Goal: Ask a question

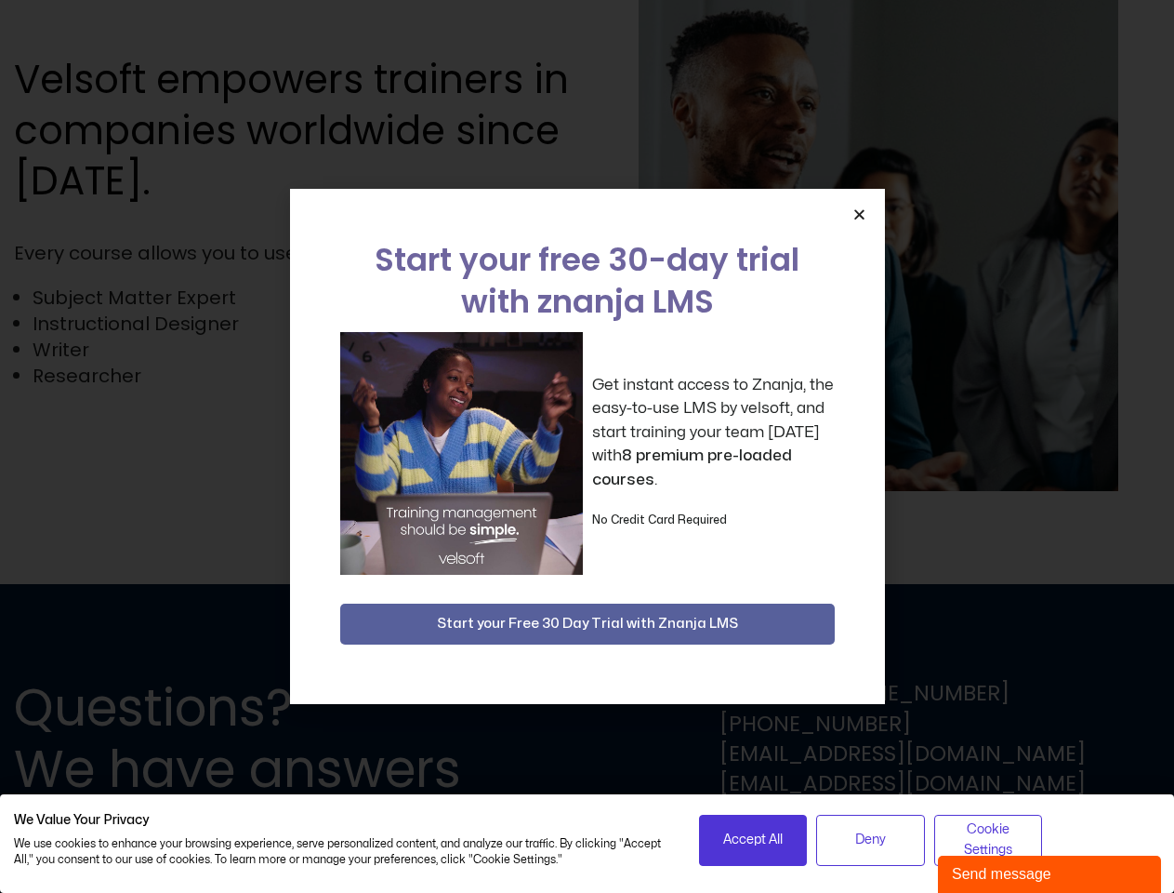
click at [587, 446] on div "Get instant access to Znanja, the easy-to-use LMS by velsoft, and start trainin…" at bounding box center [587, 453] width 495 height 243
click at [859, 214] on icon "Close" at bounding box center [860, 214] width 14 height 14
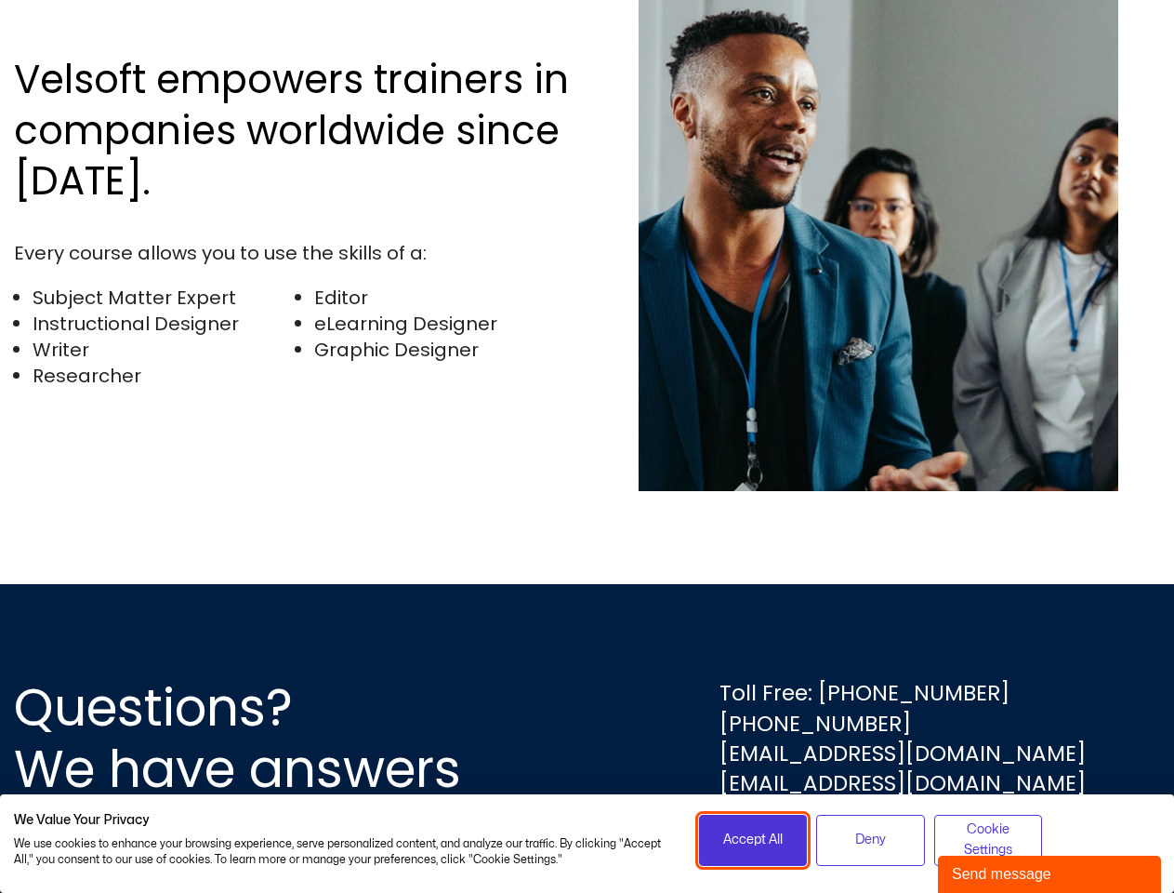
click at [753, 840] on span "Accept All" at bounding box center [753, 839] width 60 height 20
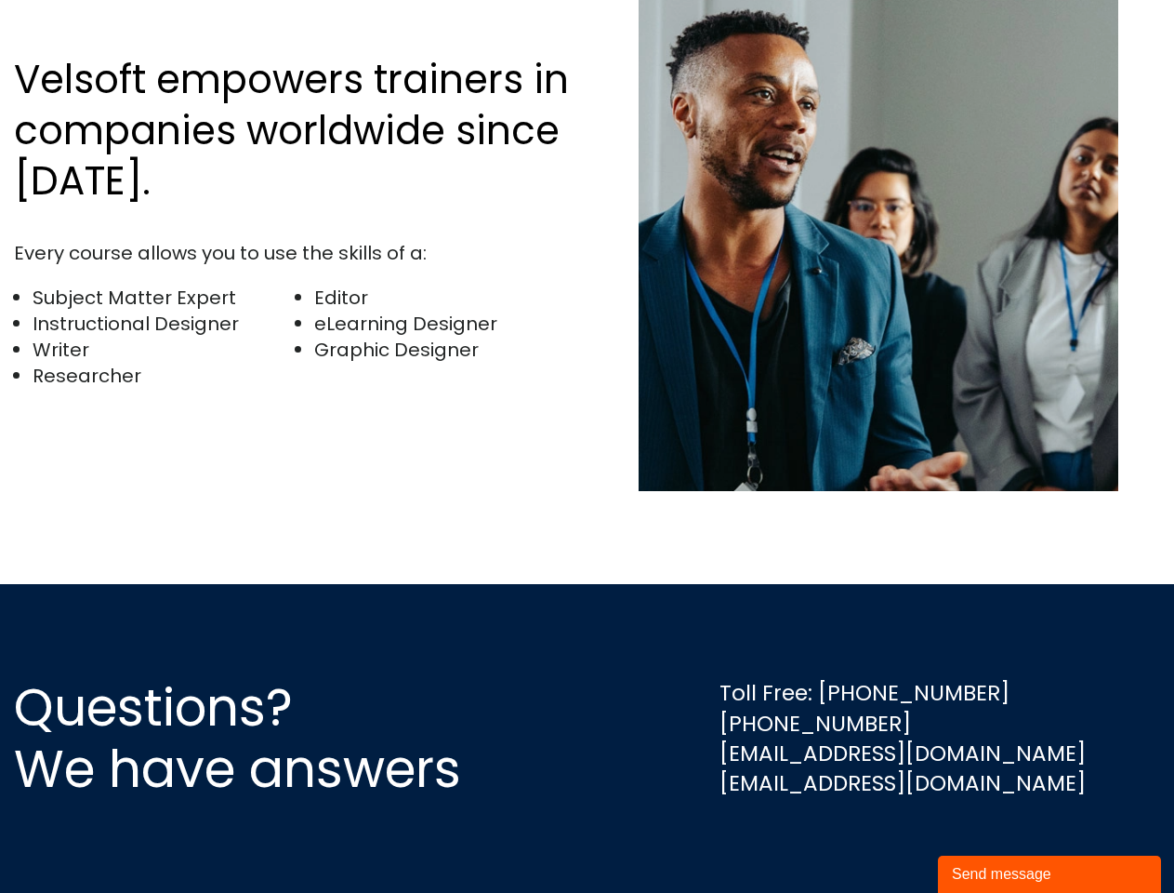
click at [870, 840] on div "Questions? We have answers Toll Free: [PHONE_NUMBER] [PHONE_NUMBER] [EMAIL_ADDR…" at bounding box center [587, 738] width 1174 height 309
click at [989, 840] on div "Questions? We have answers Toll Free: [PHONE_NUMBER] [PHONE_NUMBER] [EMAIL_ADDR…" at bounding box center [587, 738] width 1174 height 309
click at [1050, 874] on div "Send message" at bounding box center [1049, 874] width 195 height 22
